Goal: Complete application form: Complete application form

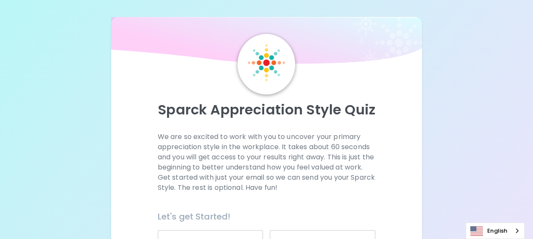
scroll to position [175, 0]
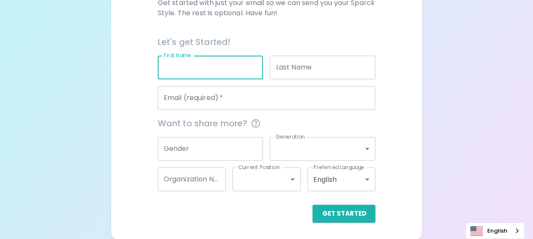
click at [220, 70] on input "First Name" at bounding box center [211, 68] width 106 height 24
type input "[PERSON_NAME]"
type input "[PERSON_NAME][EMAIL_ADDRESS][PERSON_NAME][DOMAIN_NAME]"
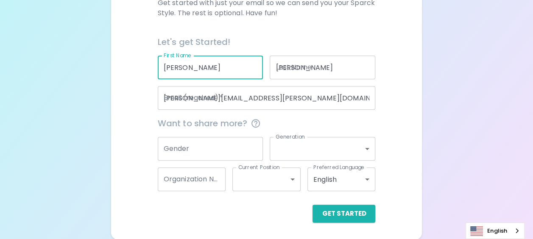
type input "[GEOGRAPHIC_DATA]"
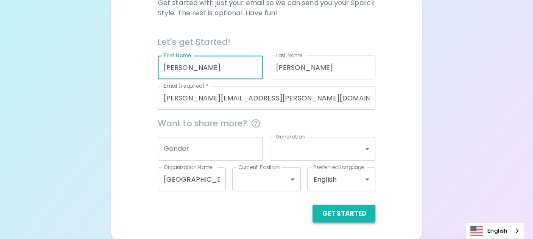
click at [356, 210] on button "Get Started" at bounding box center [343, 214] width 63 height 18
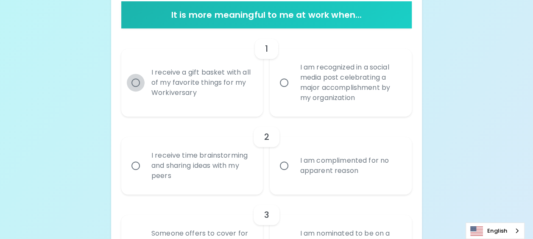
click at [136, 77] on input "I receive a gift basket with all of my favorite things for my Workiversary" at bounding box center [136, 83] width 18 height 18
radio input "true"
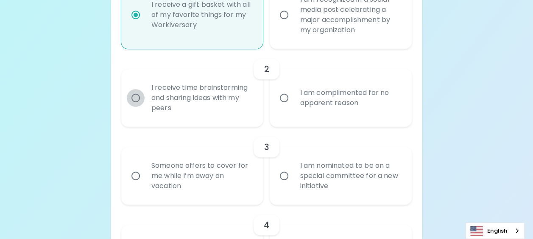
click at [138, 97] on input "I receive time brainstorming and sharing ideas with my peers" at bounding box center [136, 98] width 18 height 18
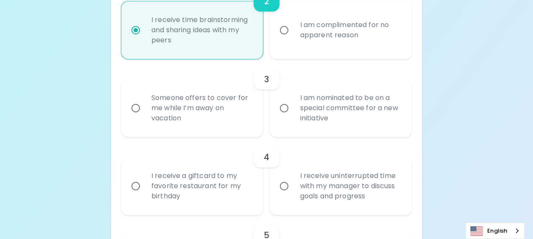
radio input "true"
click at [137, 188] on input "I receive a giftcard to my favorite restaurant for my birthday" at bounding box center [136, 186] width 18 height 18
radio input "false"
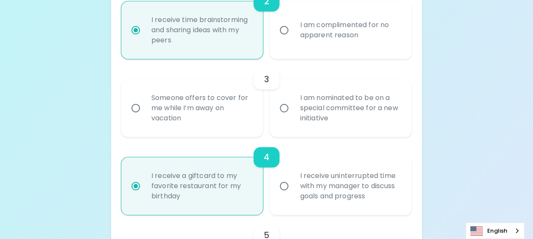
scroll to position [378, 0]
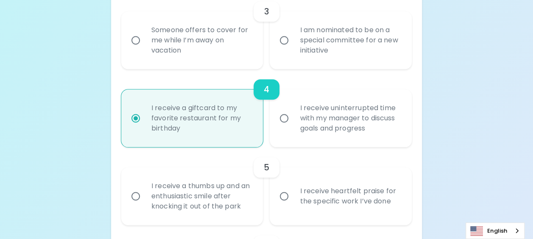
radio input "true"
click at [141, 42] on input "Someone offers to cover for me while I’m away on vacation" at bounding box center [136, 40] width 18 height 18
radio input "false"
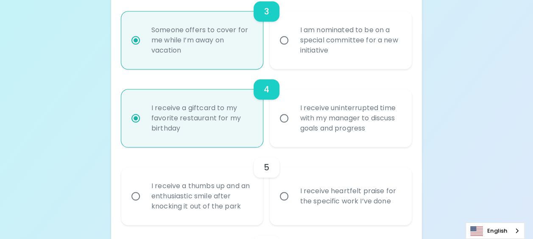
scroll to position [446, 0]
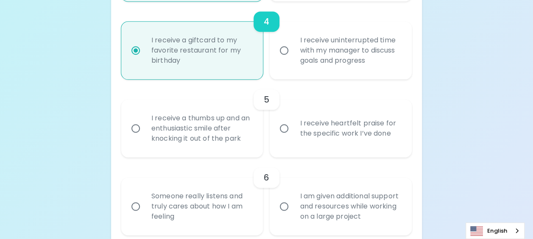
radio input "true"
click at [283, 131] on input "I receive heartfelt praise for the specific work I’ve done" at bounding box center [284, 129] width 18 height 18
radio input "false"
radio input "true"
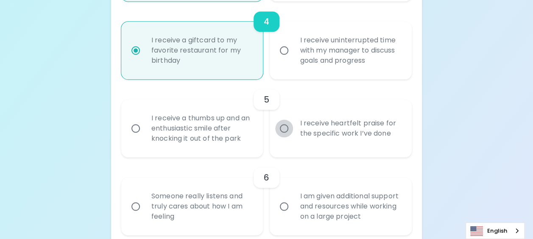
scroll to position [514, 0]
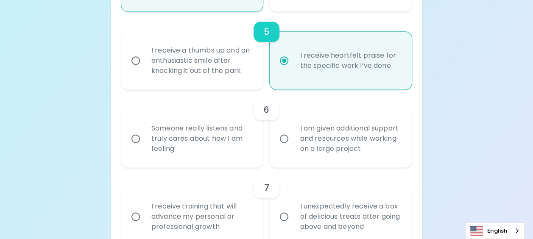
radio input "true"
click at [285, 140] on input "I am given additional support and resources while working on a large project" at bounding box center [284, 139] width 18 height 18
radio input "false"
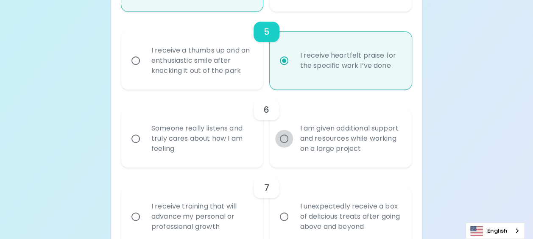
radio input "false"
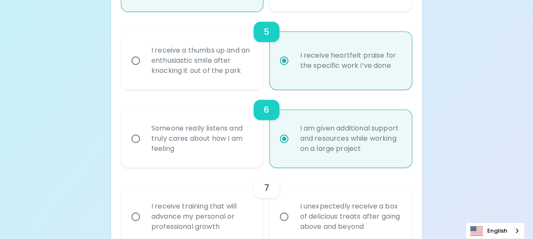
scroll to position [581, 0]
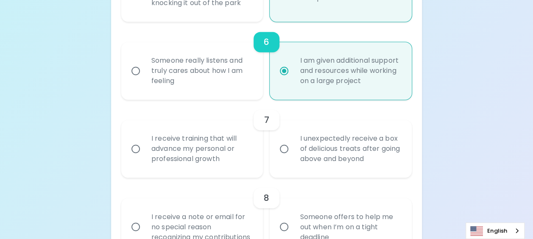
radio input "true"
click at [285, 148] on input "I unexpectedly receive a box of delicious treats after going above and beyond" at bounding box center [284, 149] width 18 height 18
radio input "false"
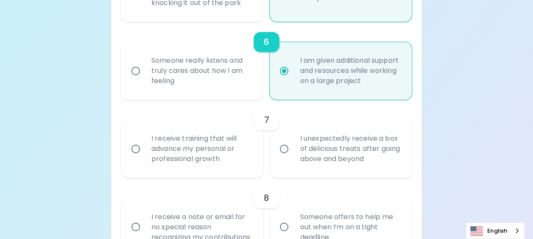
radio input "false"
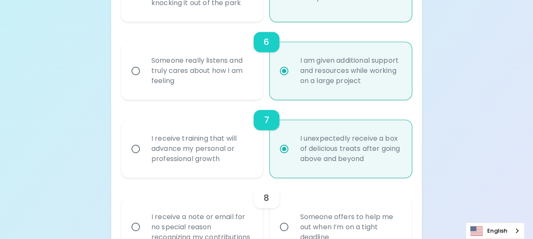
scroll to position [649, 0]
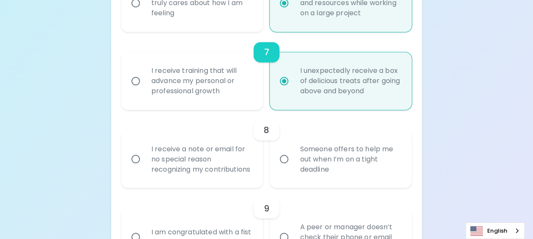
radio input "true"
click at [286, 164] on input "Someone offers to help me out when I’m on a tight deadline" at bounding box center [284, 159] width 18 height 18
radio input "false"
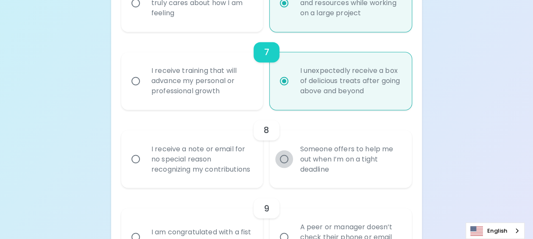
radio input "false"
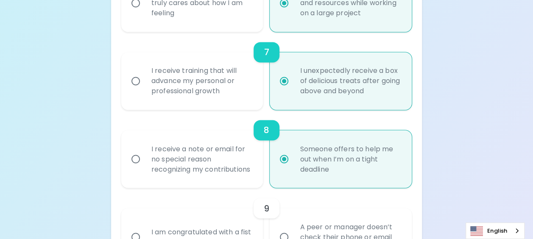
scroll to position [717, 0]
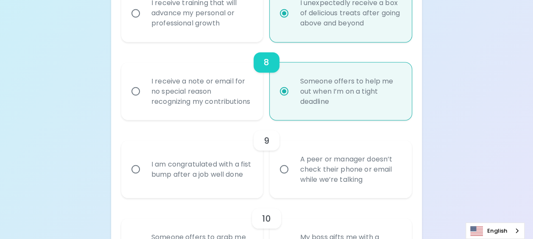
radio input "true"
click at [138, 177] on input "I am congratulated with a fist bump after a job well done" at bounding box center [136, 169] width 18 height 18
radio input "false"
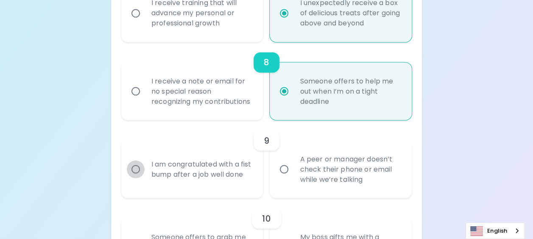
radio input "false"
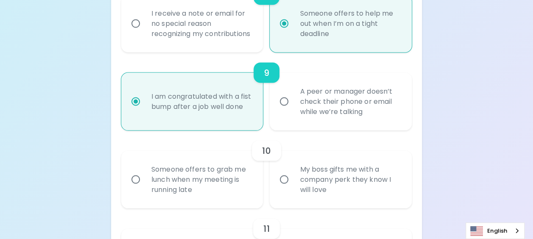
radio input "true"
click at [133, 187] on input "Someone offers to grab me lunch when my meeting is running late" at bounding box center [136, 179] width 18 height 18
radio input "false"
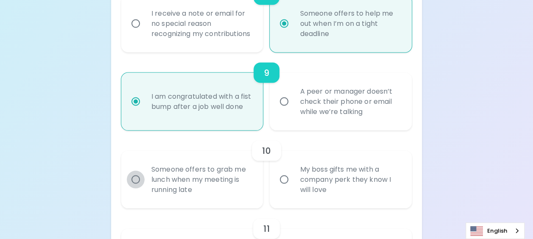
radio input "false"
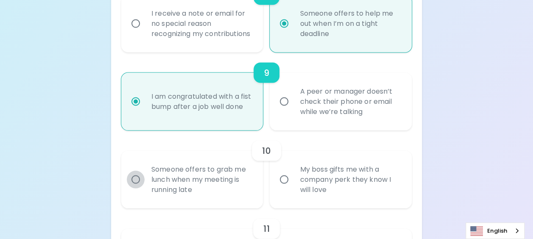
scroll to position [853, 0]
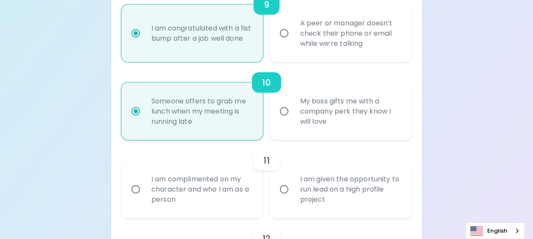
radio input "true"
click at [135, 197] on input "I am complimented on my character and who I am as a person" at bounding box center [136, 190] width 18 height 18
radio input "false"
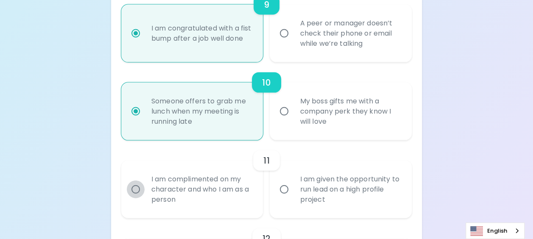
radio input "false"
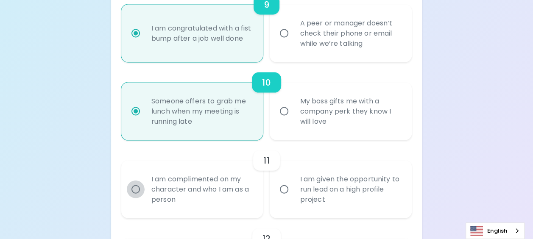
radio input "false"
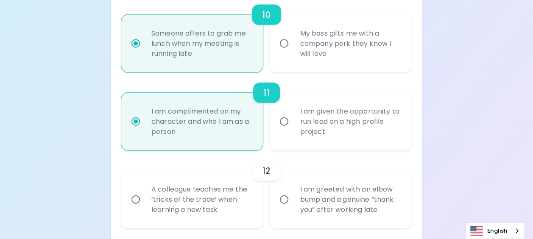
radio input "true"
click at [286, 208] on input "I am greeted with an elbow bump and a genuine “thank you” after working late" at bounding box center [284, 200] width 18 height 18
radio input "false"
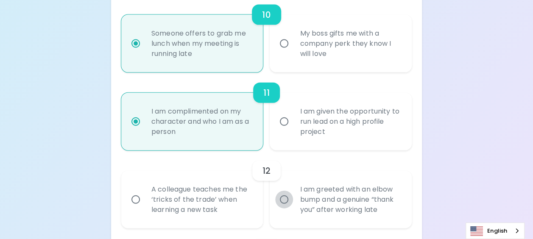
radio input "false"
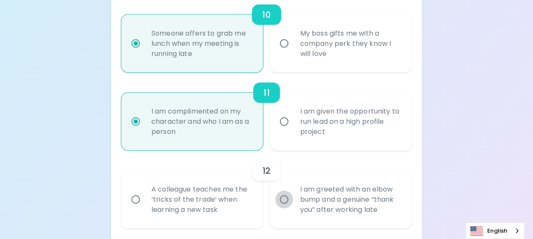
radio input "false"
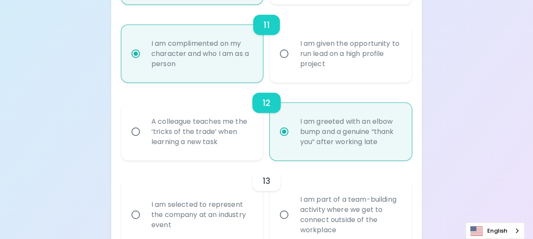
radio input "true"
click at [134, 141] on input "A colleague teaches me the ‘tricks of the trade’ when learning a new task" at bounding box center [136, 132] width 18 height 18
radio input "false"
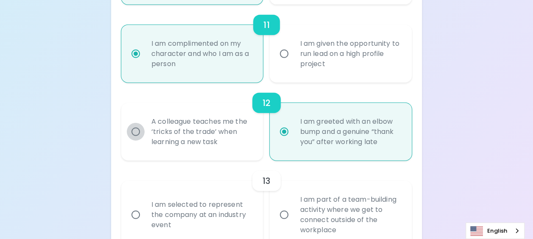
radio input "false"
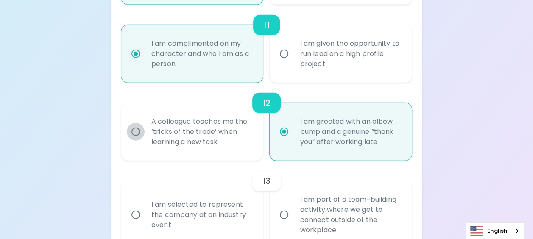
radio input "false"
radio input "true"
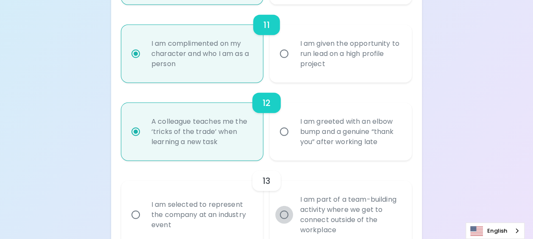
radio input "true"
click at [283, 224] on input "I am part of a team-building activity where we get to connect outside of the wo…" at bounding box center [284, 215] width 18 height 18
radio input "false"
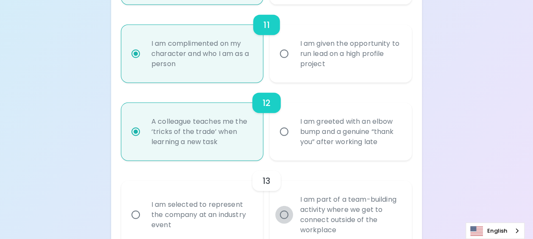
radio input "false"
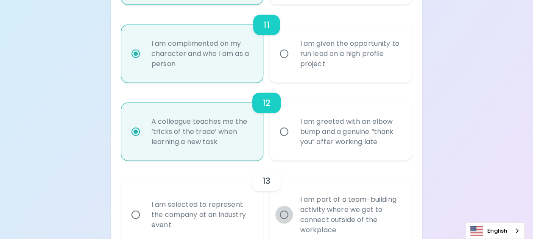
radio input "false"
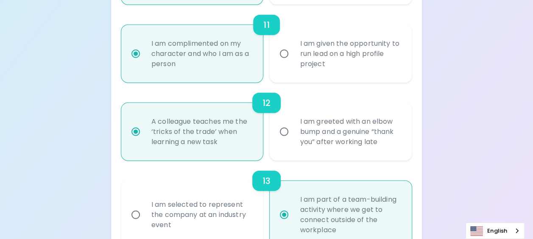
scroll to position [1056, 0]
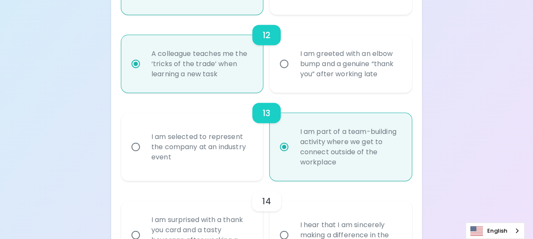
radio input "true"
click at [135, 156] on input "I am selected to represent the company at an industry event" at bounding box center [136, 147] width 18 height 18
radio input "false"
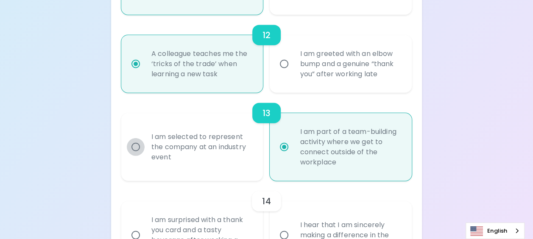
radio input "false"
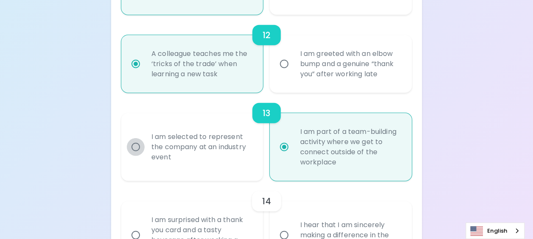
radio input "false"
radio input "true"
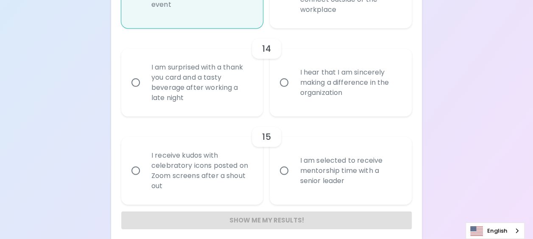
scroll to position [1226, 0]
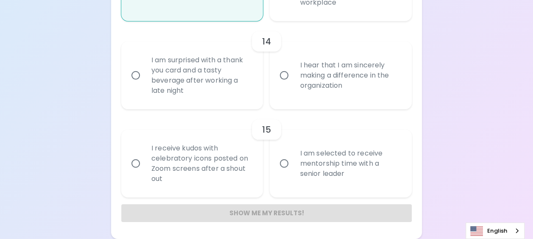
radio input "true"
click at [281, 79] on input "I hear that I am sincerely making a difference in the organization" at bounding box center [284, 76] width 18 height 18
radio input "false"
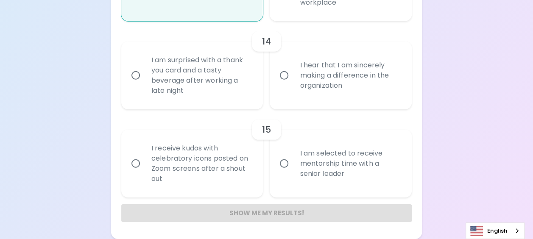
radio input "false"
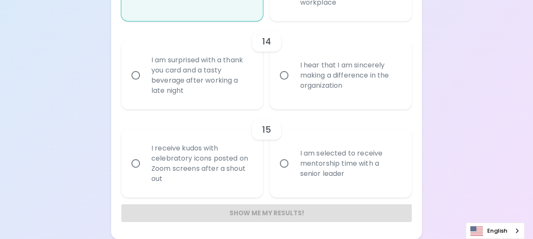
radio input "false"
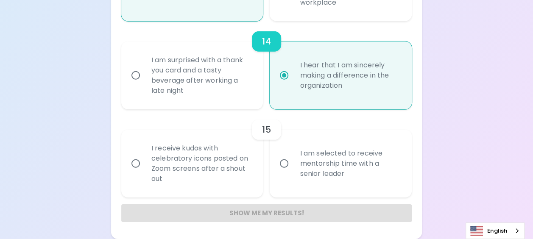
radio input "true"
click at [284, 165] on input "I am selected to receive mentorship time with a senior leader" at bounding box center [284, 164] width 18 height 18
radio input "false"
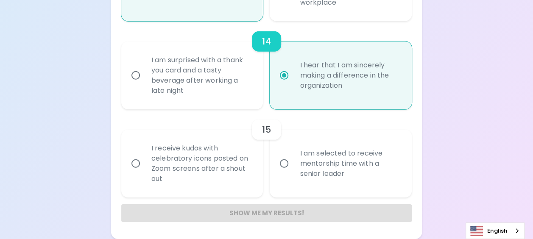
radio input "false"
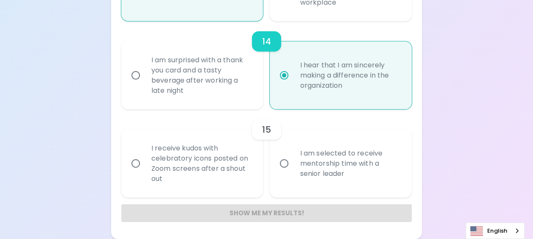
radio input "false"
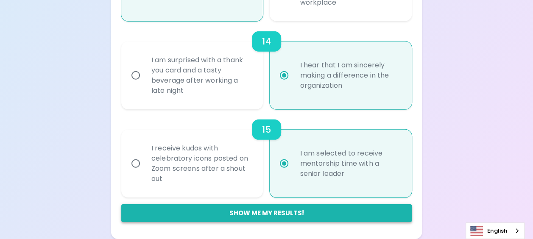
radio input "true"
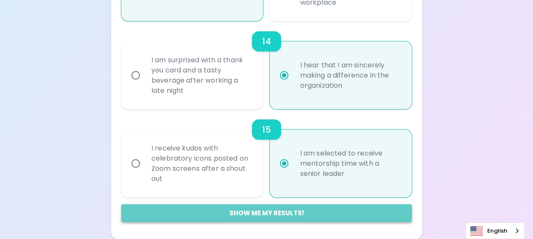
click at [248, 209] on button "Show me my results!" at bounding box center [266, 213] width 290 height 18
radio input "false"
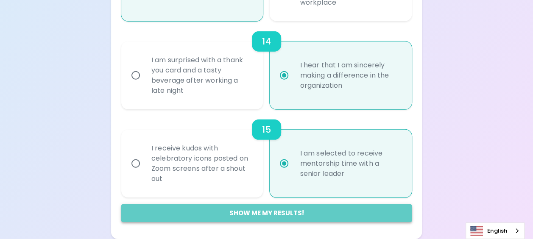
radio input "false"
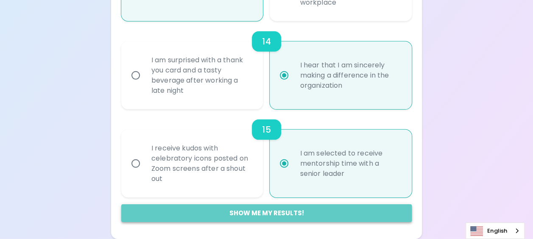
radio input "false"
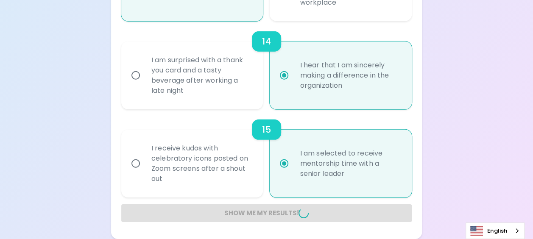
radio input "false"
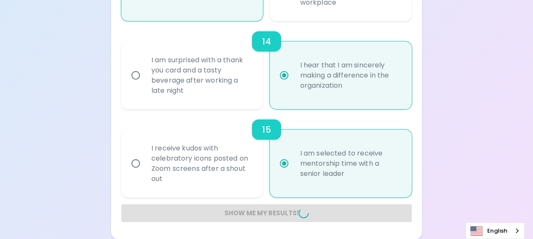
radio input "false"
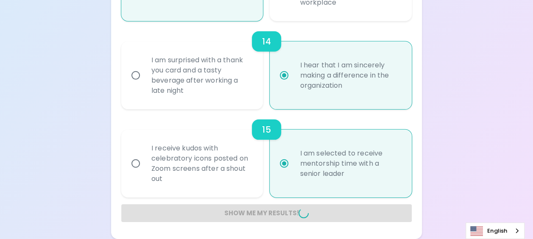
radio input "false"
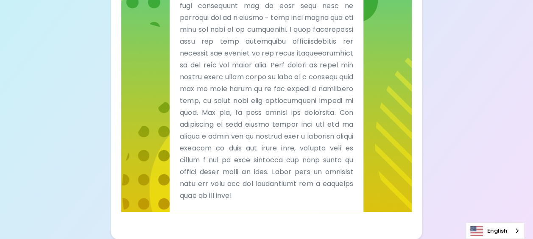
scroll to position [366, 0]
